Goal: Task Accomplishment & Management: Complete application form

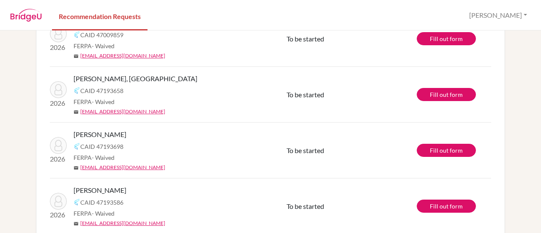
scroll to position [142, 0]
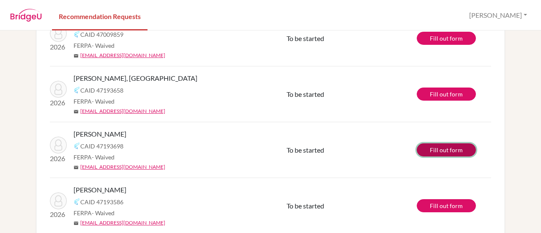
click at [439, 150] on link "Fill out form" at bounding box center [446, 149] width 59 height 13
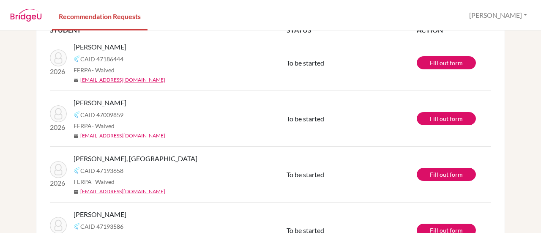
scroll to position [60, 0]
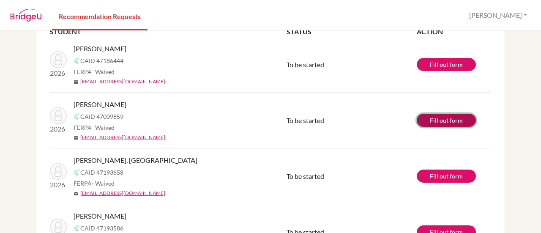
click at [440, 120] on link "Fill out form" at bounding box center [446, 120] width 59 height 13
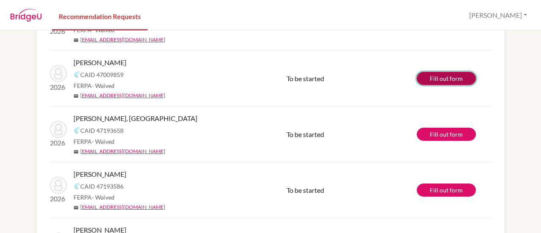
scroll to position [100, 0]
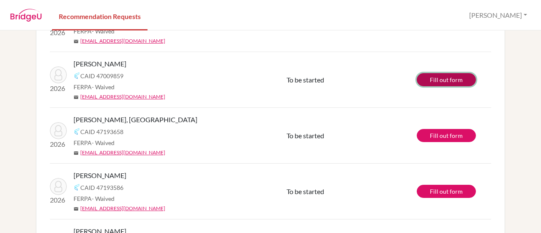
click at [458, 82] on link "Fill out form" at bounding box center [446, 79] width 59 height 13
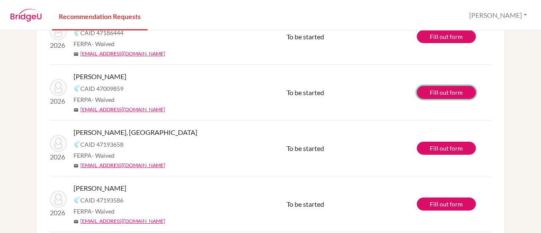
scroll to position [88, 0]
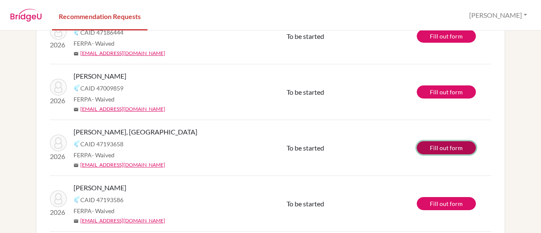
click at [436, 151] on link "Fill out form" at bounding box center [446, 147] width 59 height 13
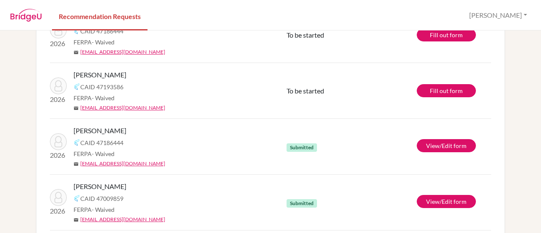
scroll to position [91, 0]
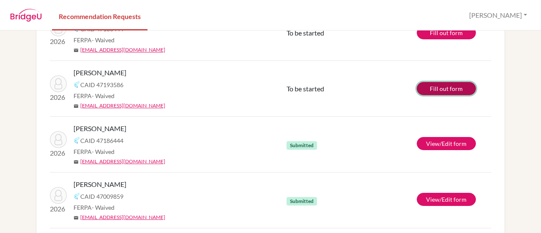
click at [454, 94] on link "Fill out form" at bounding box center [446, 88] width 59 height 13
